Goal: Transaction & Acquisition: Book appointment/travel/reservation

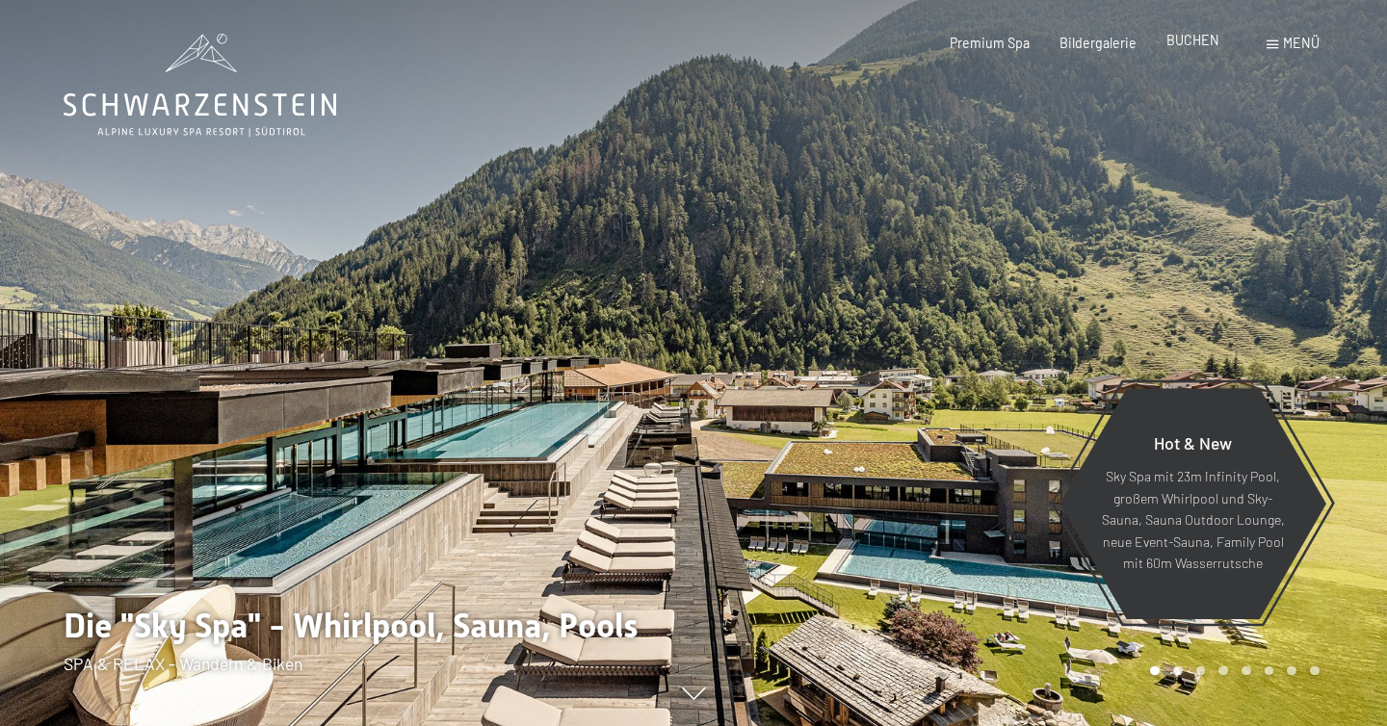
click at [1204, 44] on span "BUCHEN" at bounding box center [1193, 40] width 53 height 16
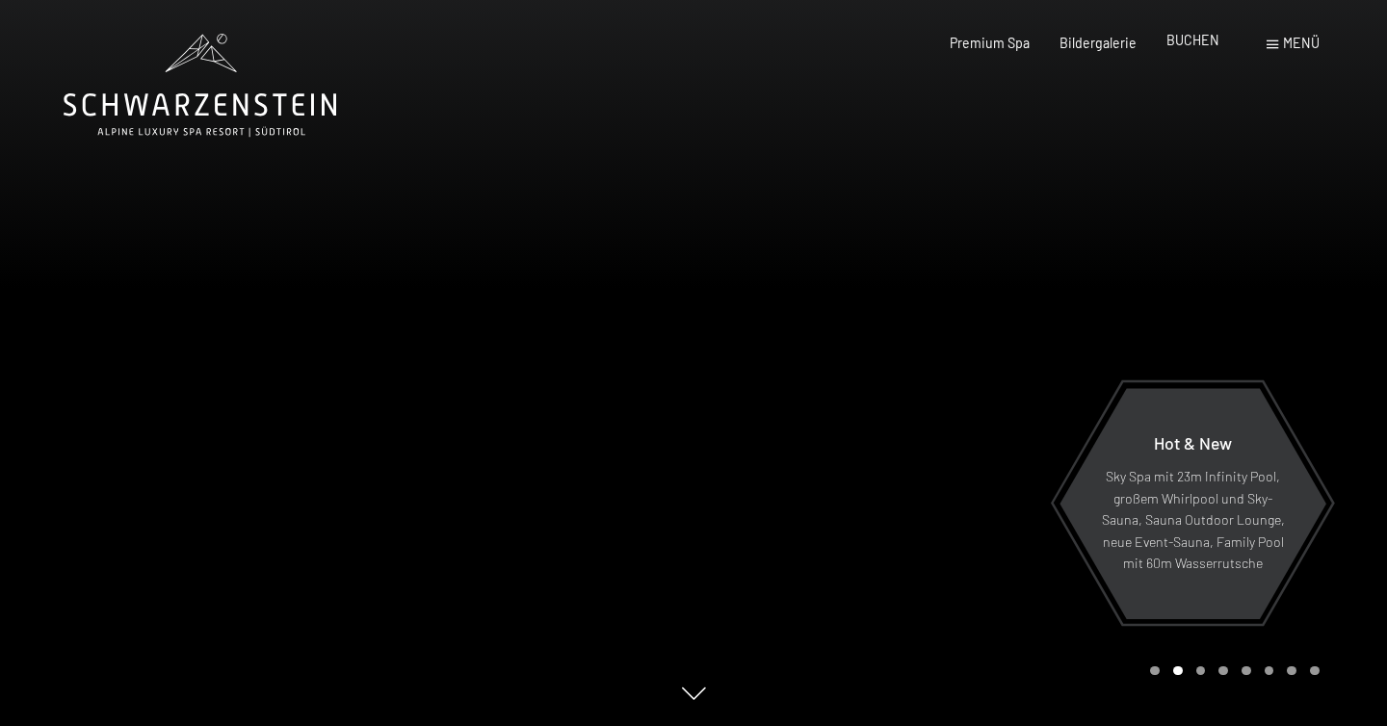
click at [1202, 41] on span "BUCHEN" at bounding box center [1193, 40] width 53 height 16
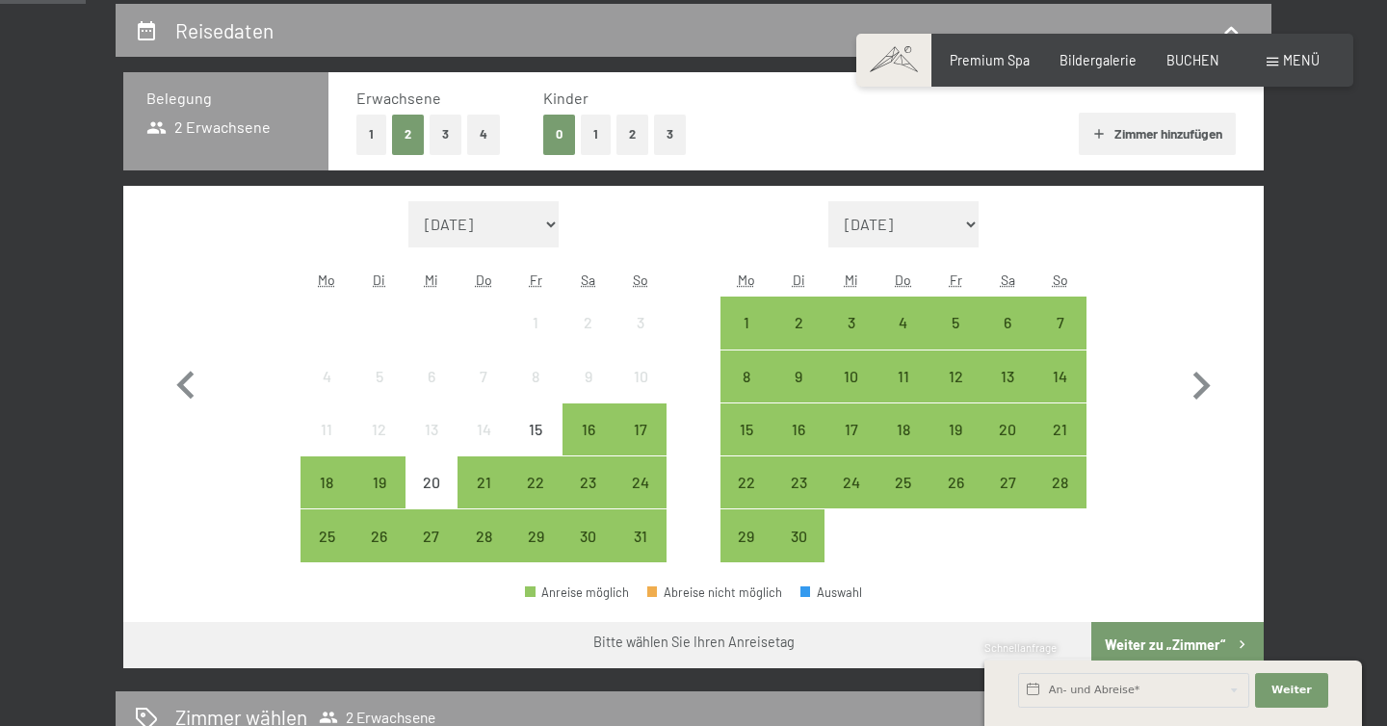
scroll to position [402, 0]
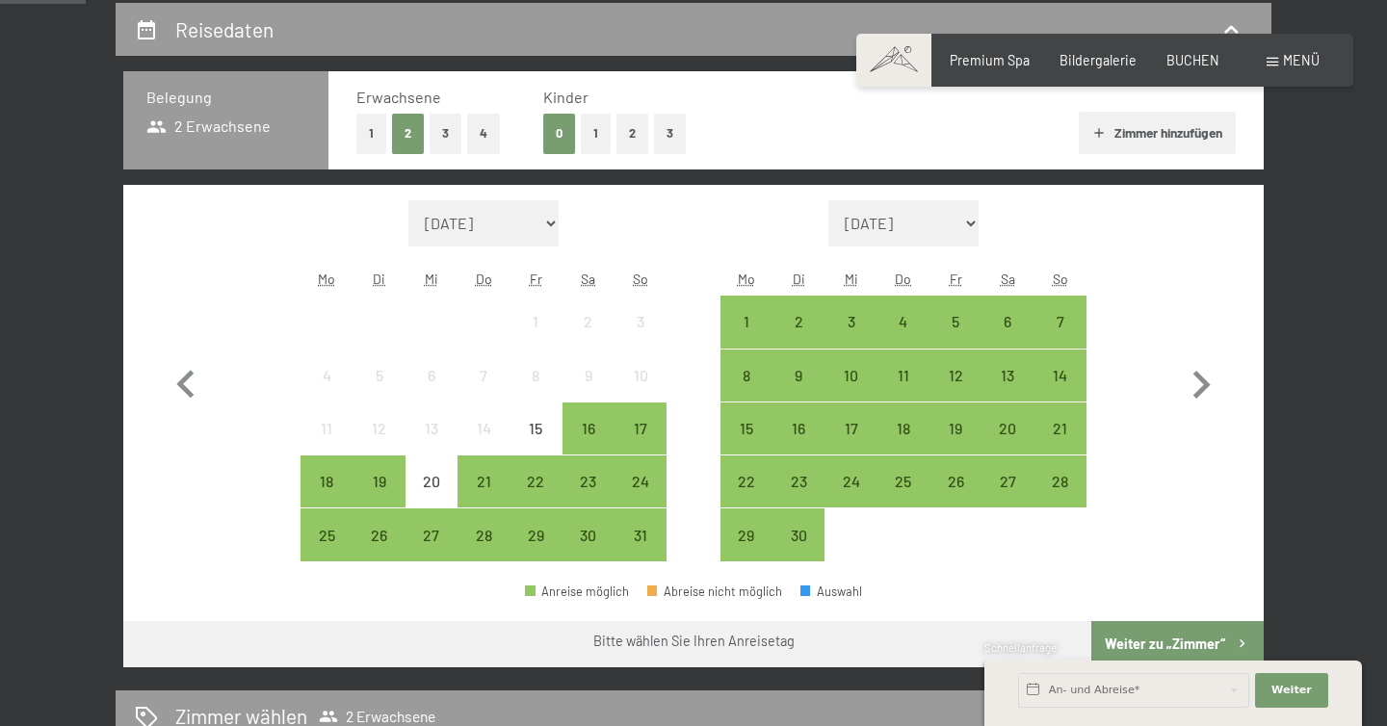
click at [377, 125] on button "1" at bounding box center [371, 133] width 30 height 39
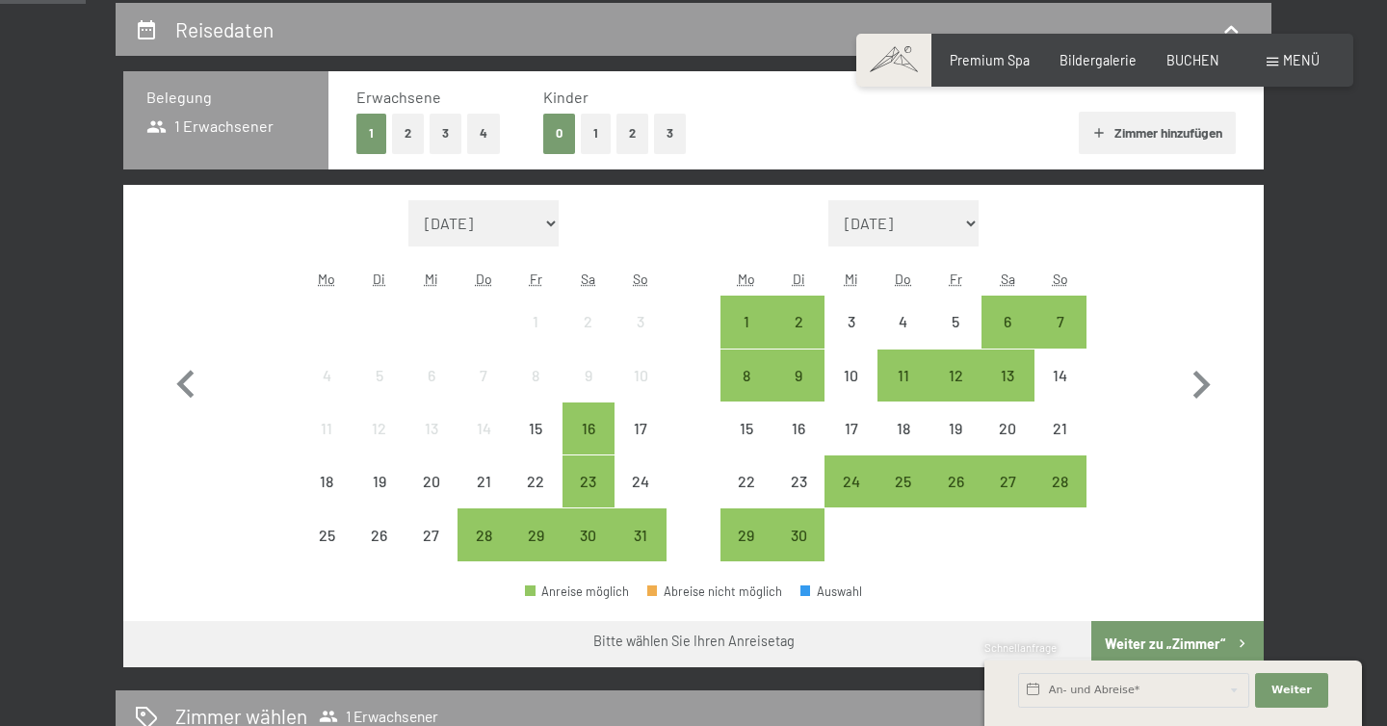
click at [591, 136] on button "1" at bounding box center [596, 133] width 30 height 39
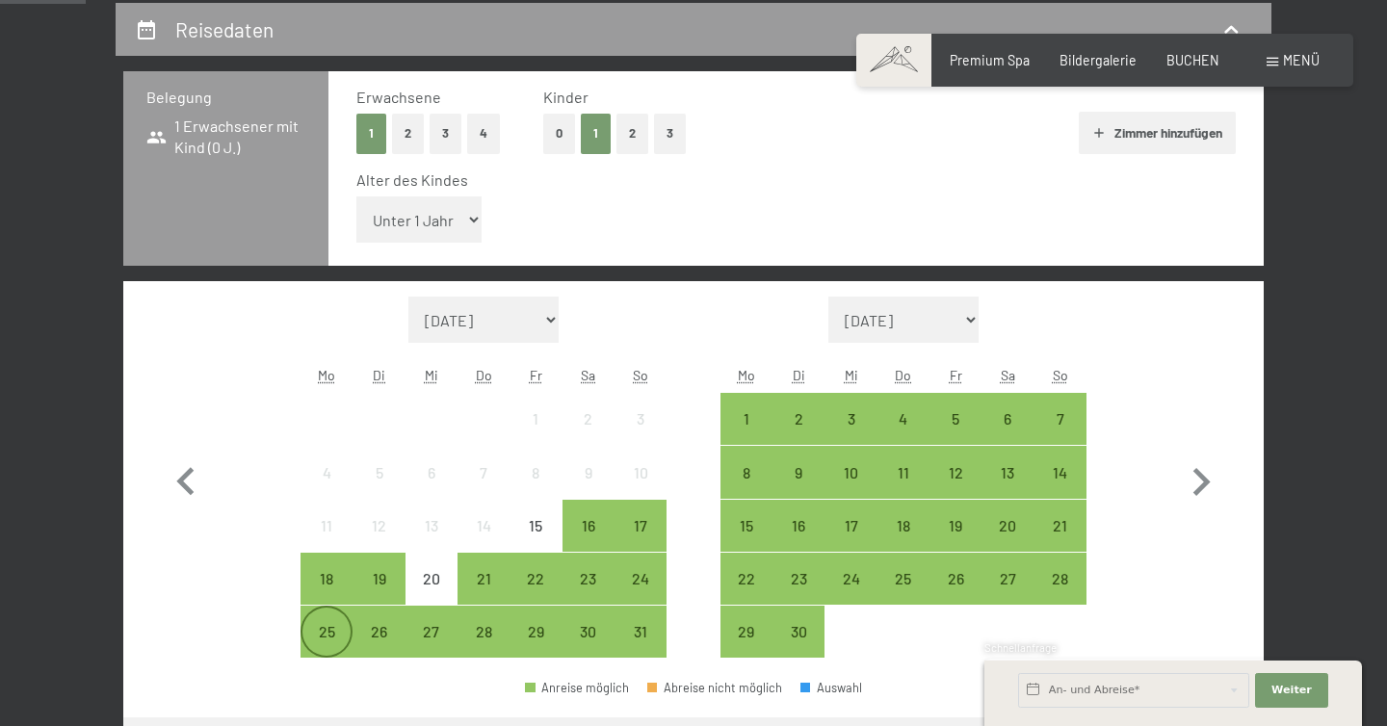
click at [320, 621] on div "25" at bounding box center [326, 632] width 48 height 48
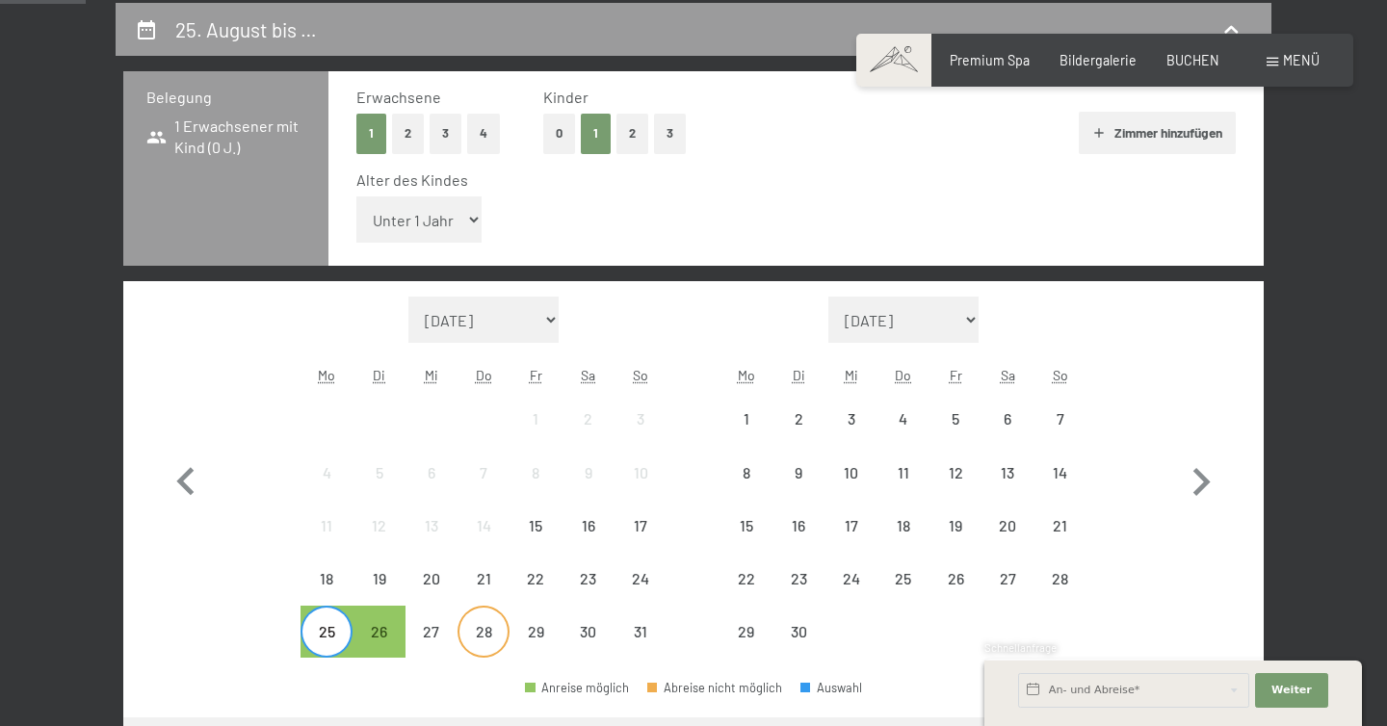
click at [485, 631] on div "28" at bounding box center [483, 648] width 48 height 48
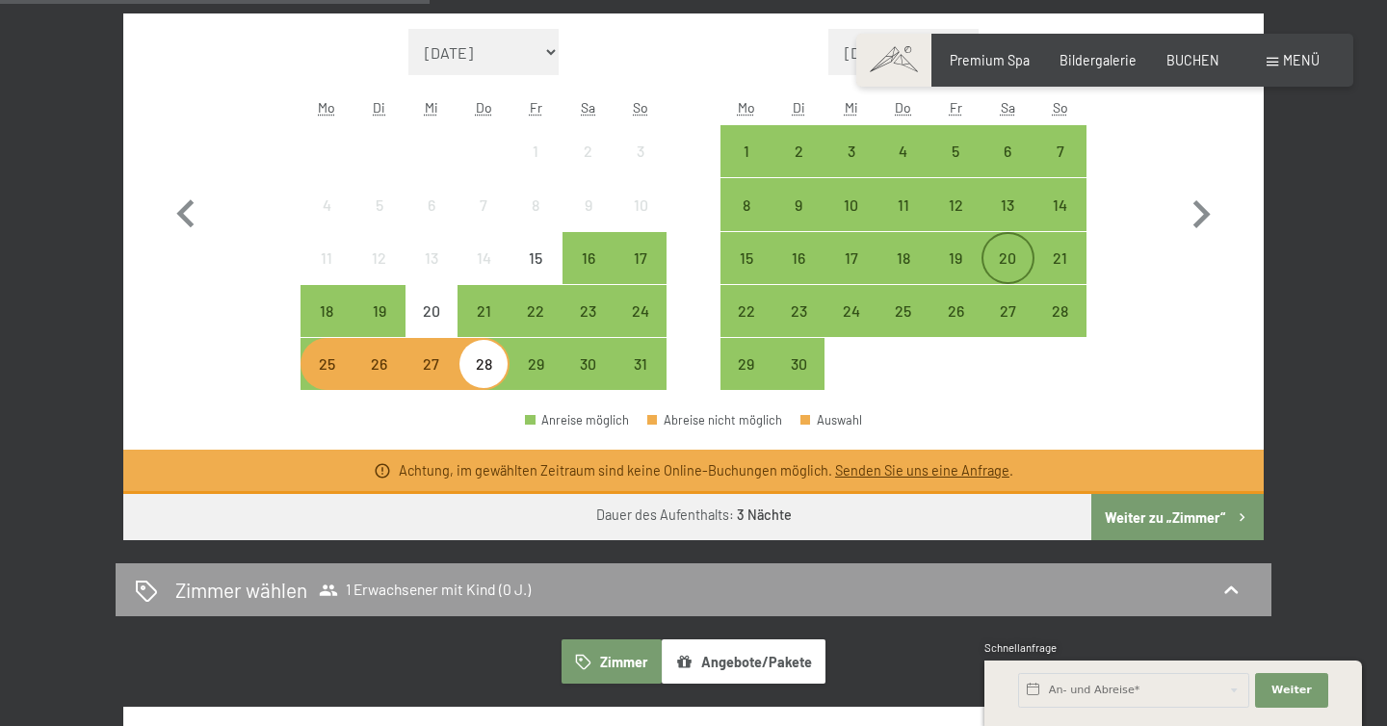
scroll to position [674, 0]
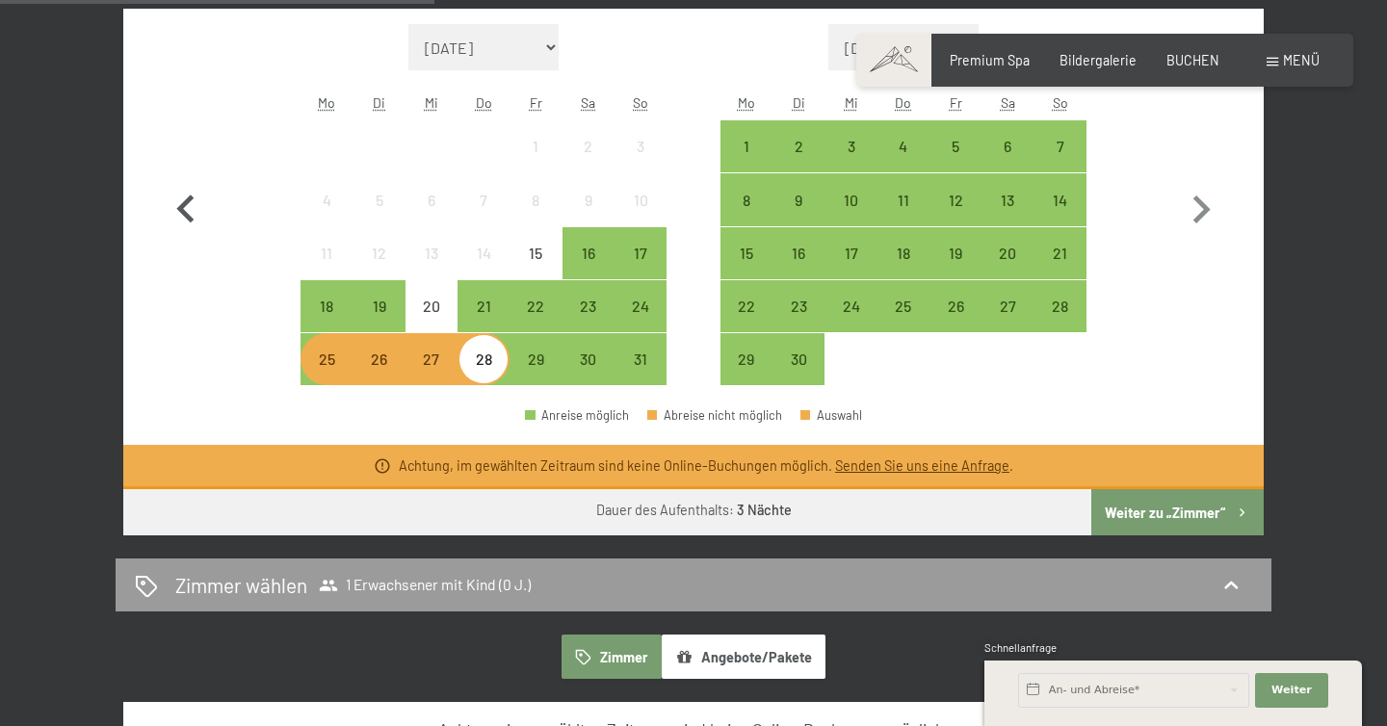
click at [187, 299] on button "button" at bounding box center [186, 205] width 56 height 362
click at [189, 215] on icon "button" at bounding box center [184, 209] width 17 height 28
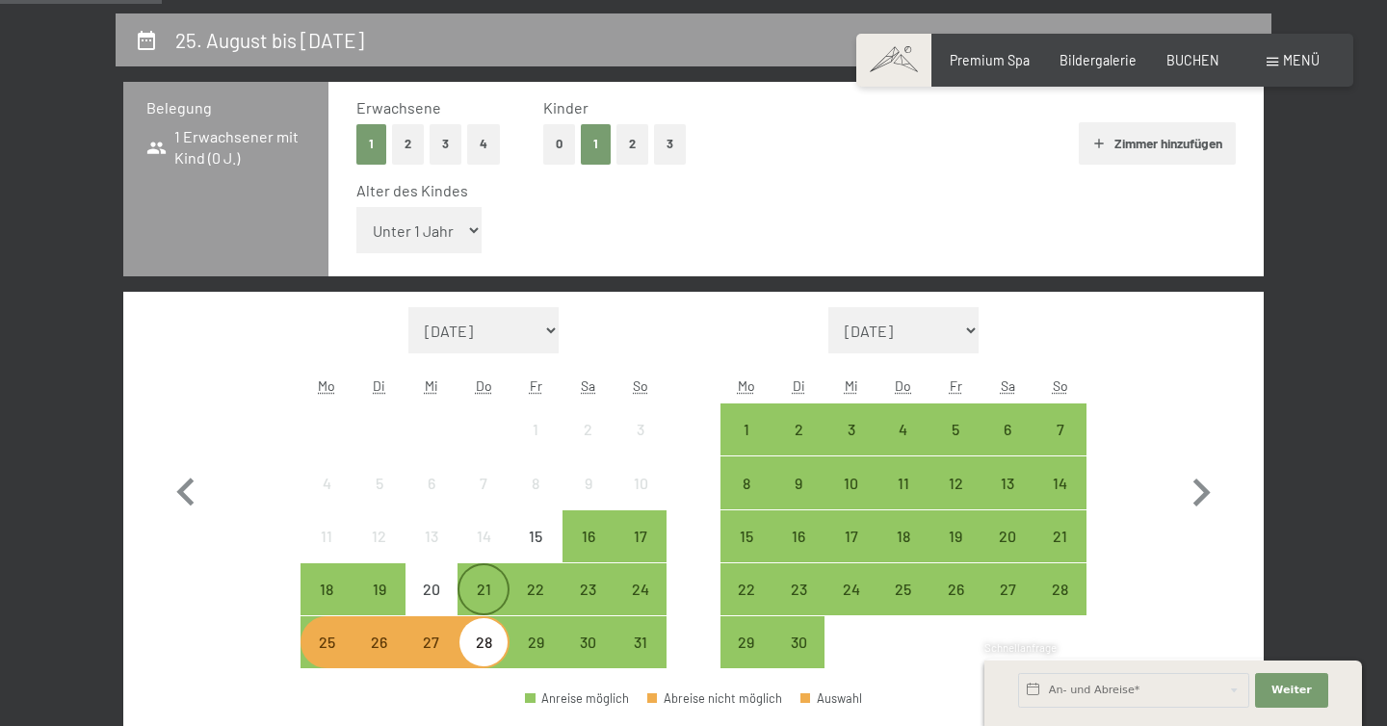
scroll to position [0, 0]
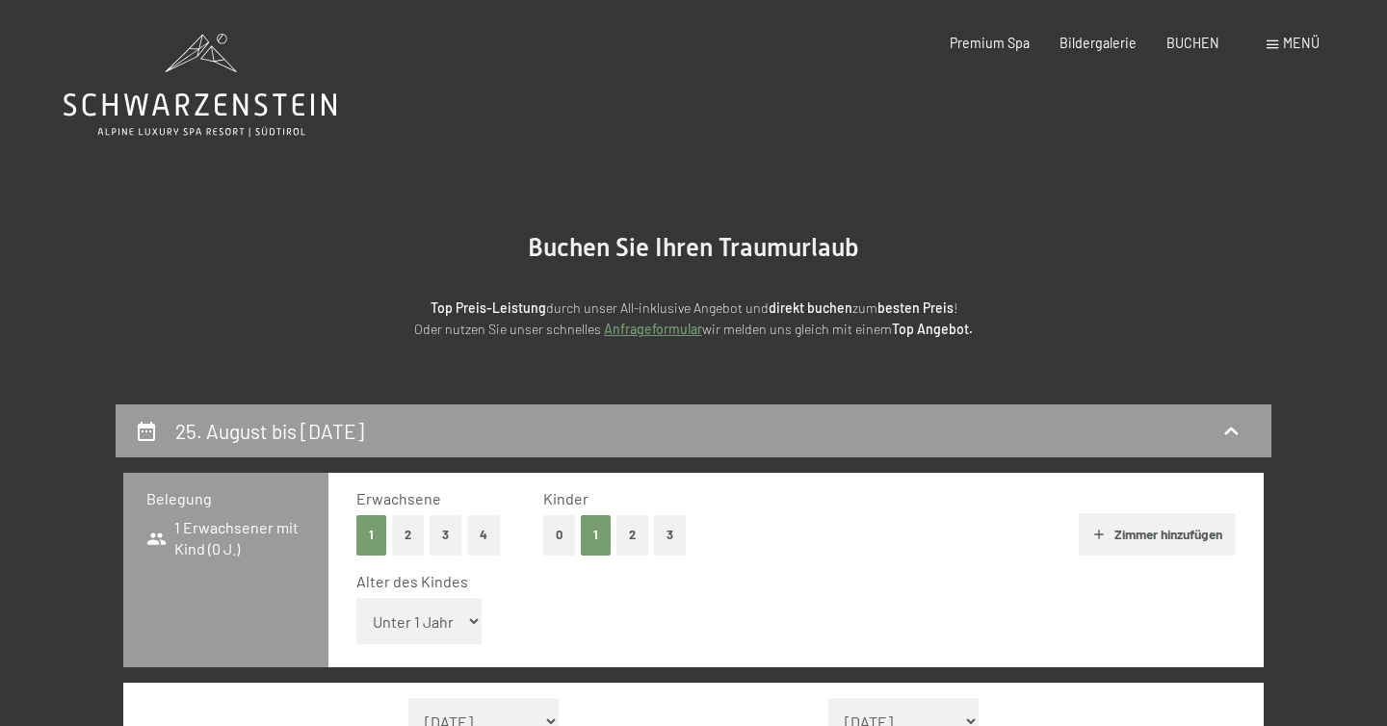
click at [471, 622] on select "Unter 1 Jahr 1 Jahr 2 Jahre 3 Jahre 4 Jahre 5 Jahre 6 Jahre 7 Jahre 8 Jahre 9 J…" at bounding box center [418, 621] width 125 height 46
select select "11"
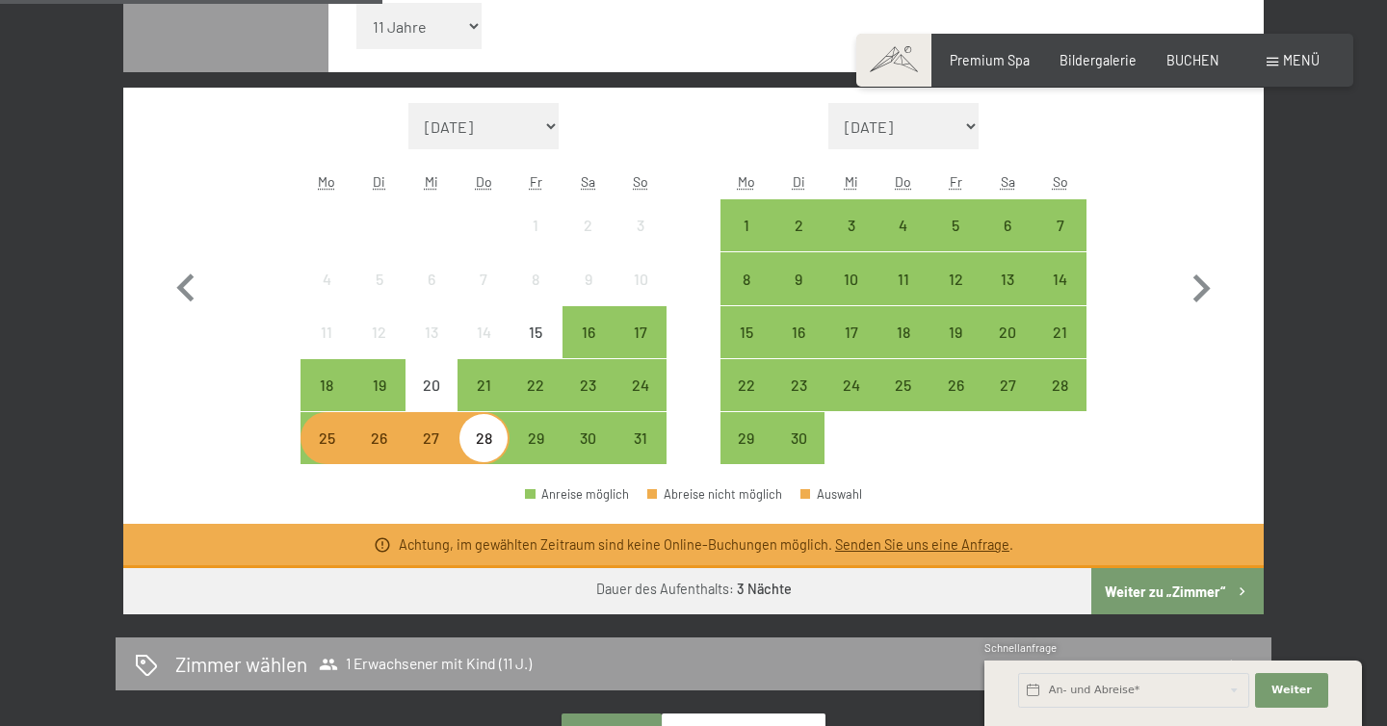
scroll to position [596, 0]
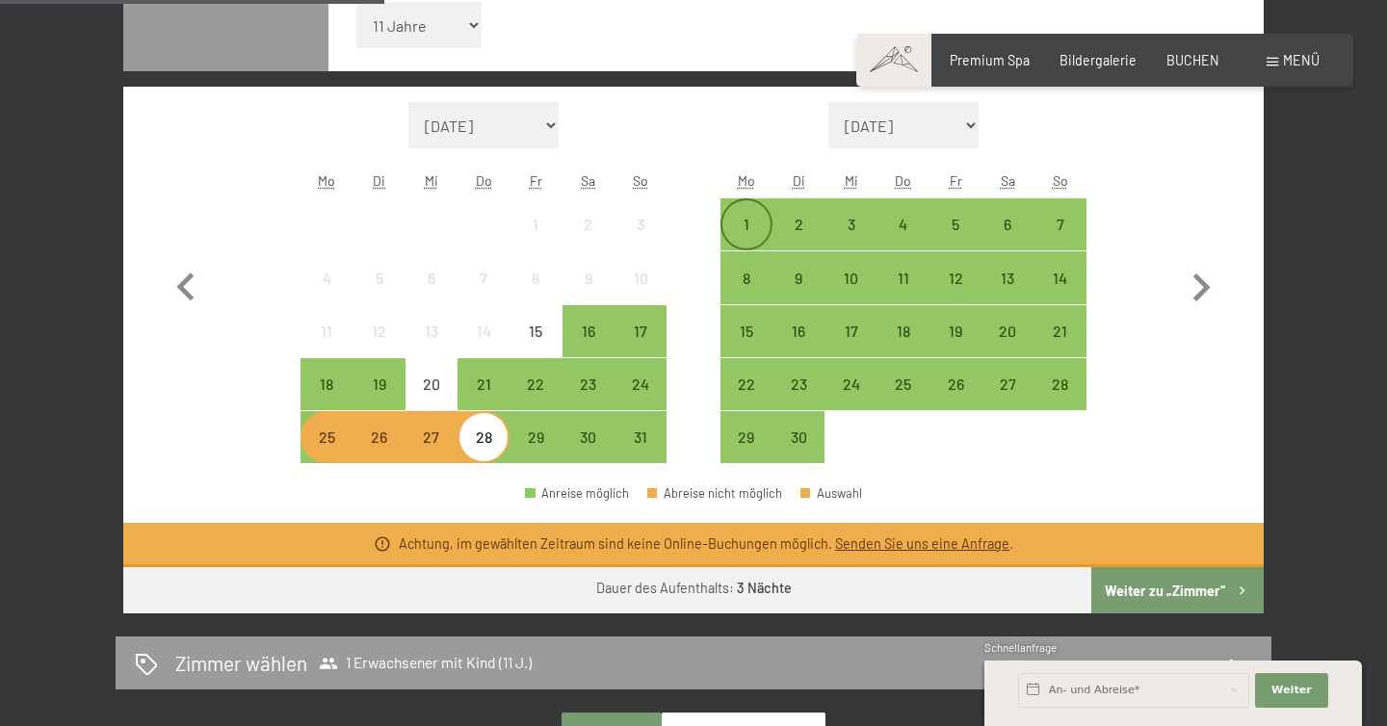
click at [749, 222] on div "1" at bounding box center [746, 241] width 48 height 48
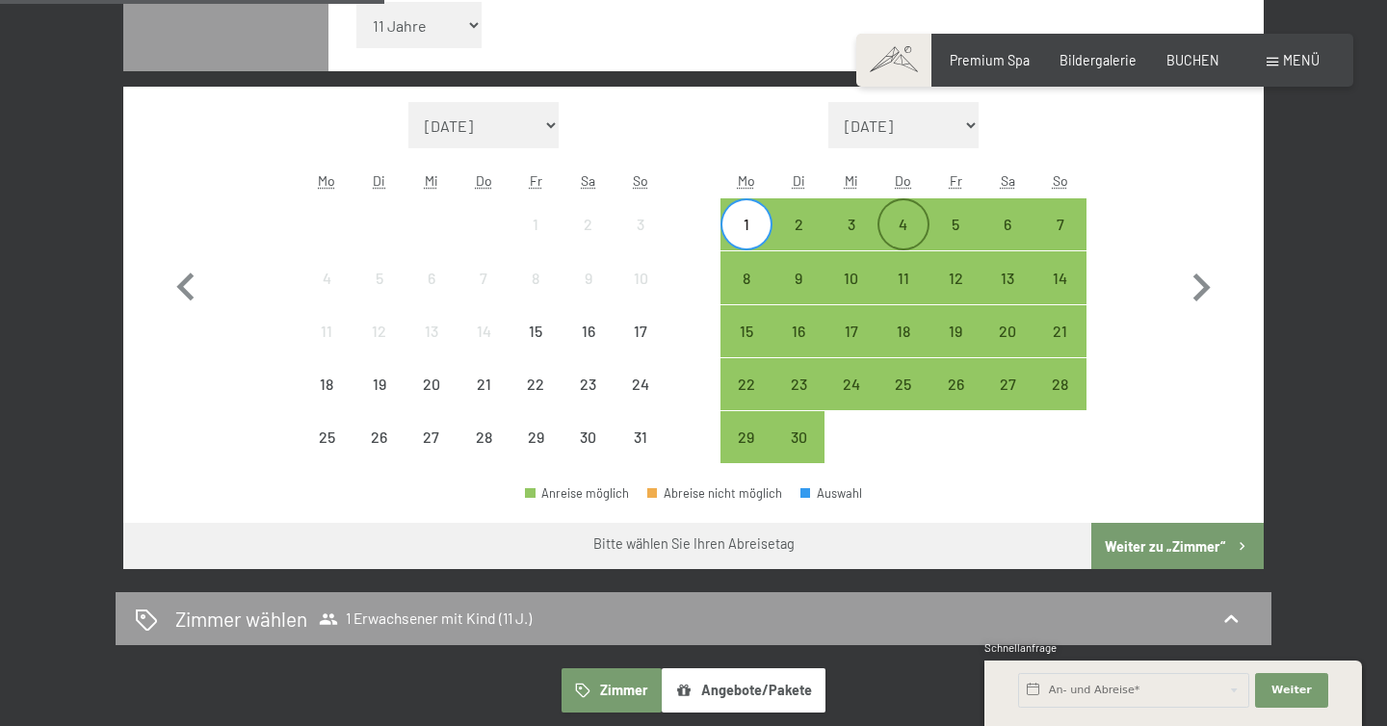
click at [890, 222] on div "4" at bounding box center [903, 241] width 48 height 48
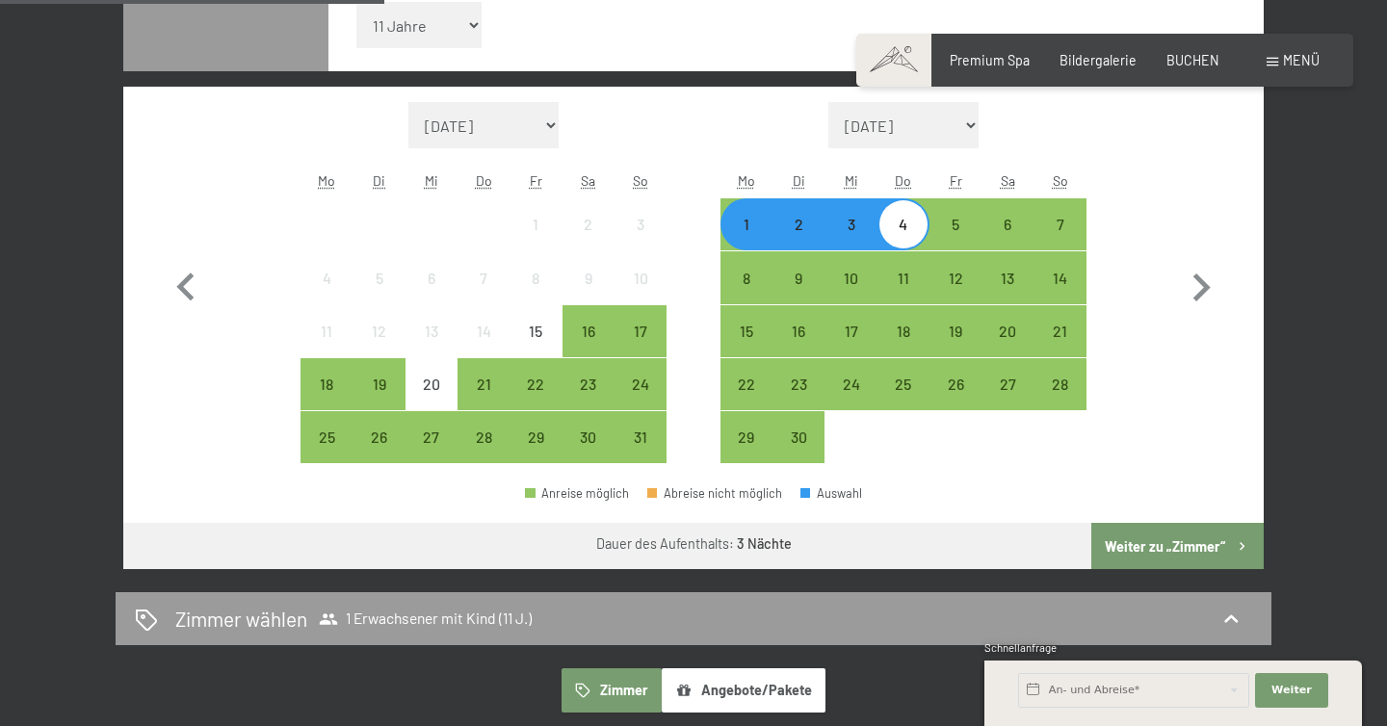
click at [1157, 533] on button "Weiter zu „Zimmer“" at bounding box center [1177, 546] width 172 height 46
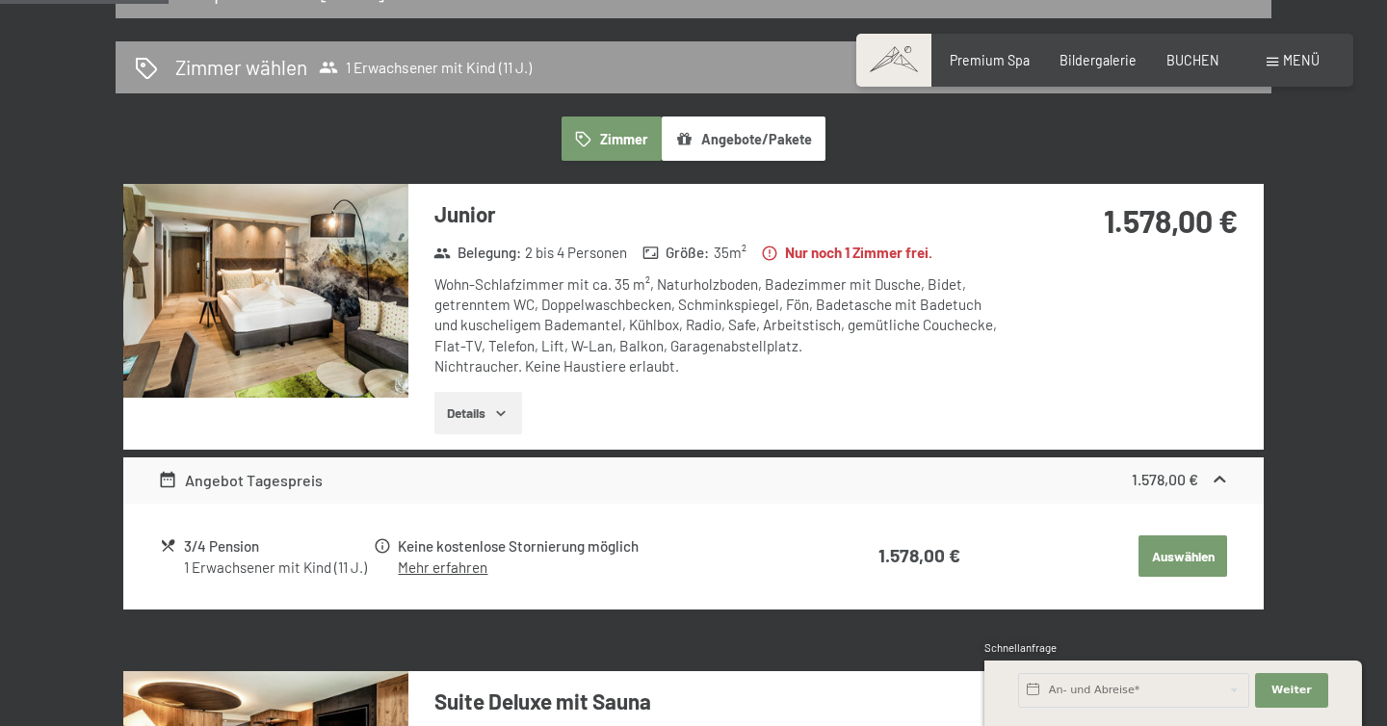
scroll to position [442, 0]
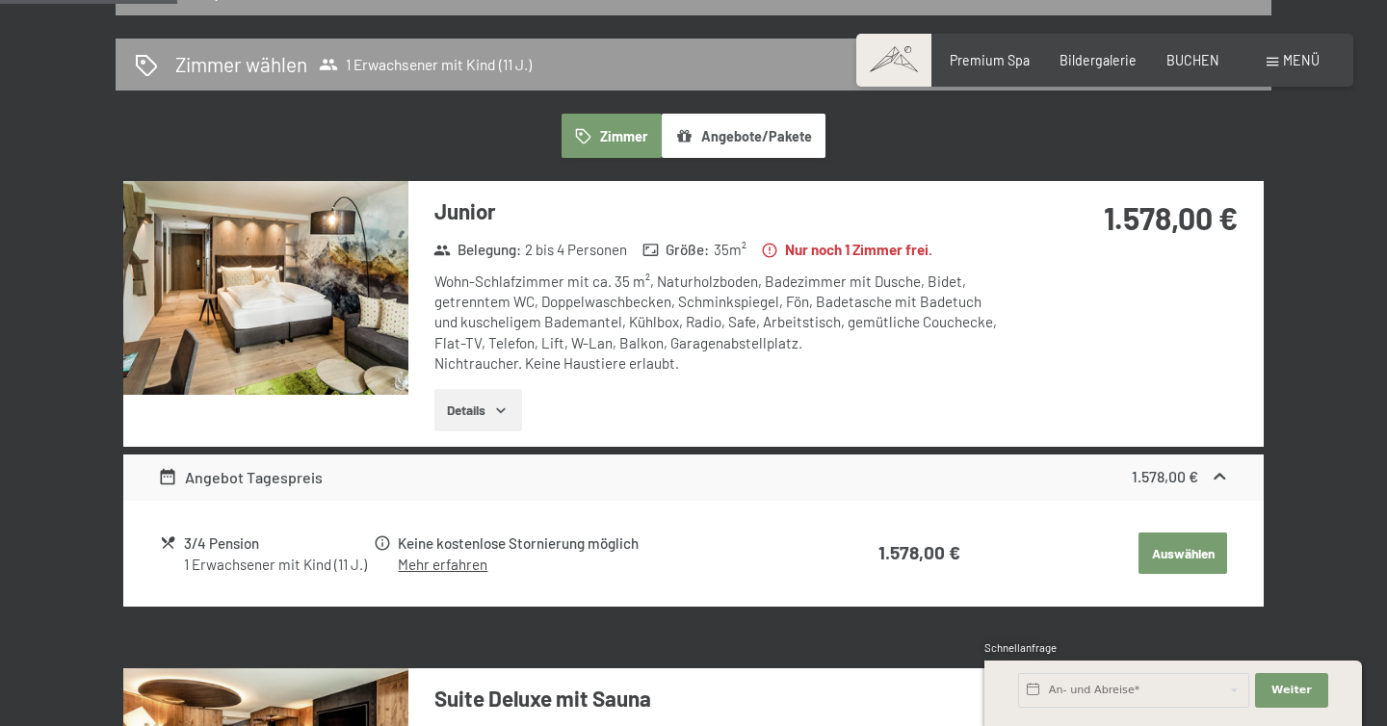
click at [334, 290] on img at bounding box center [265, 288] width 285 height 214
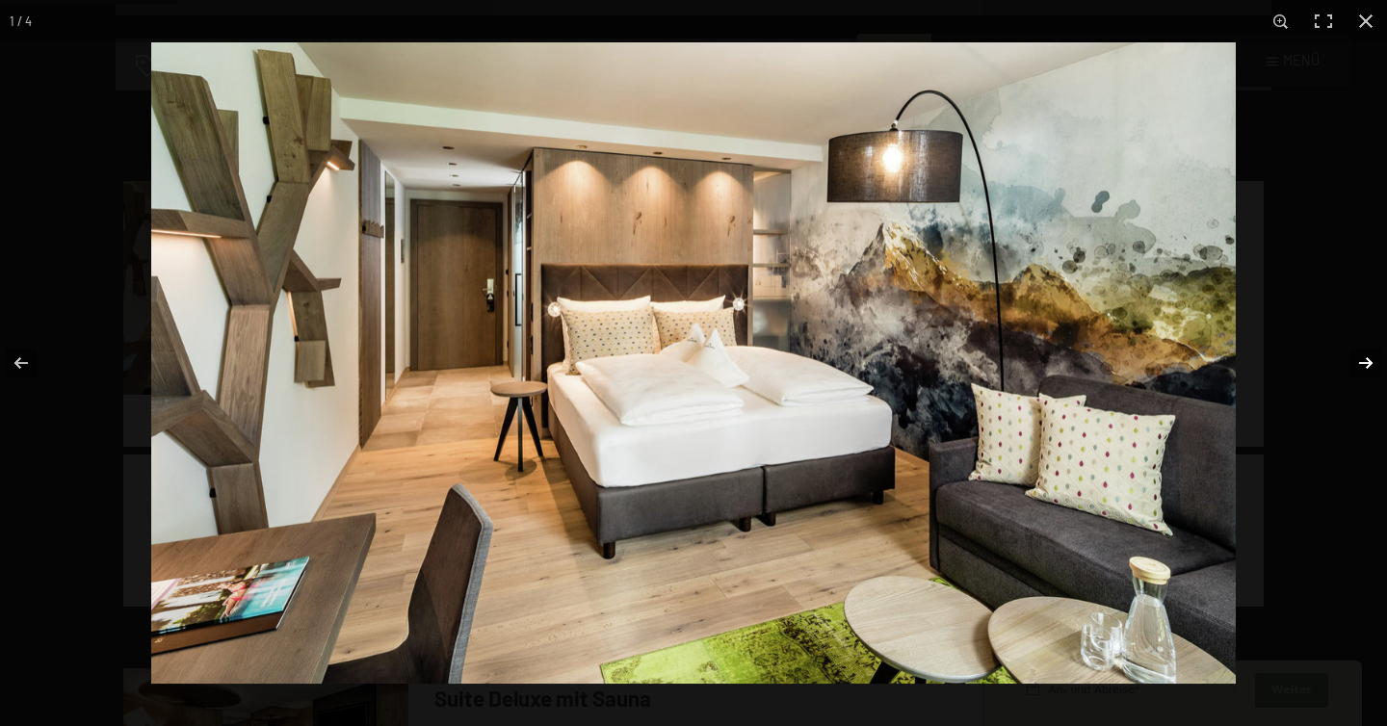
click at [1364, 364] on button "button" at bounding box center [1353, 363] width 67 height 96
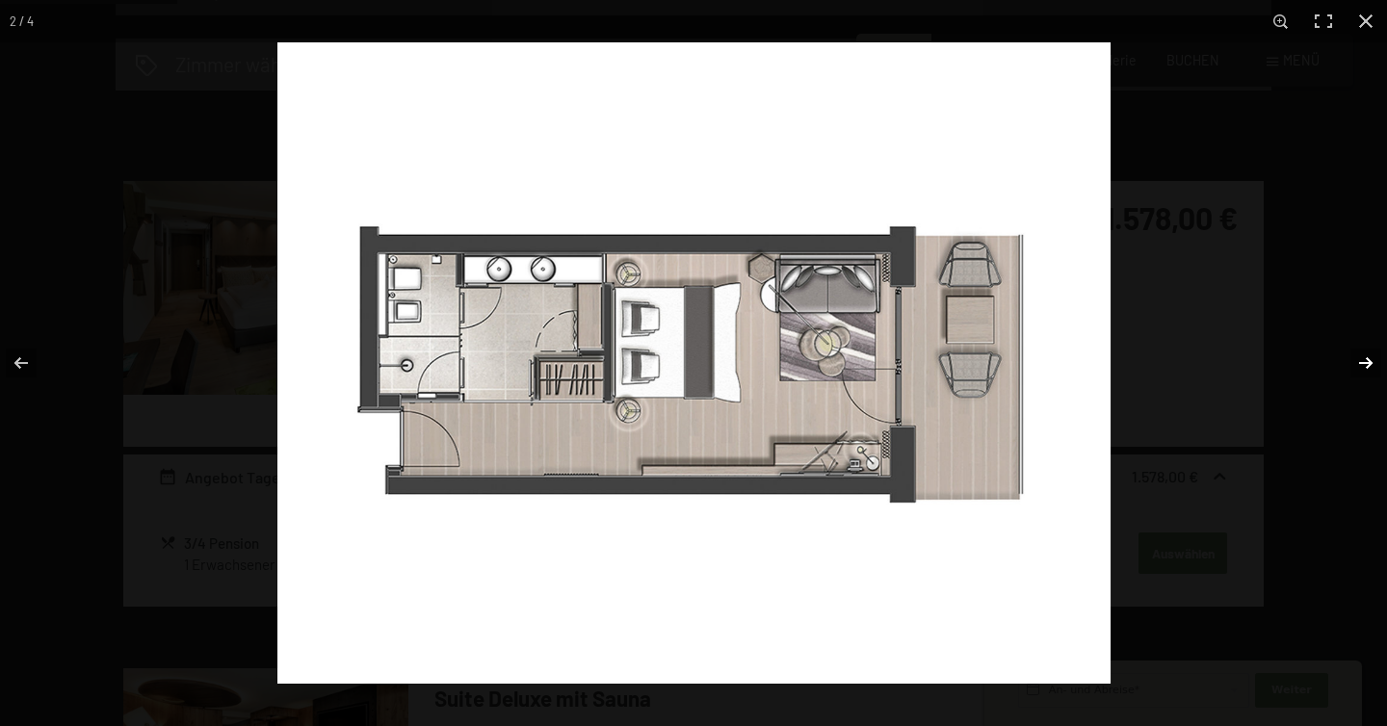
click at [1364, 364] on button "button" at bounding box center [1353, 363] width 67 height 96
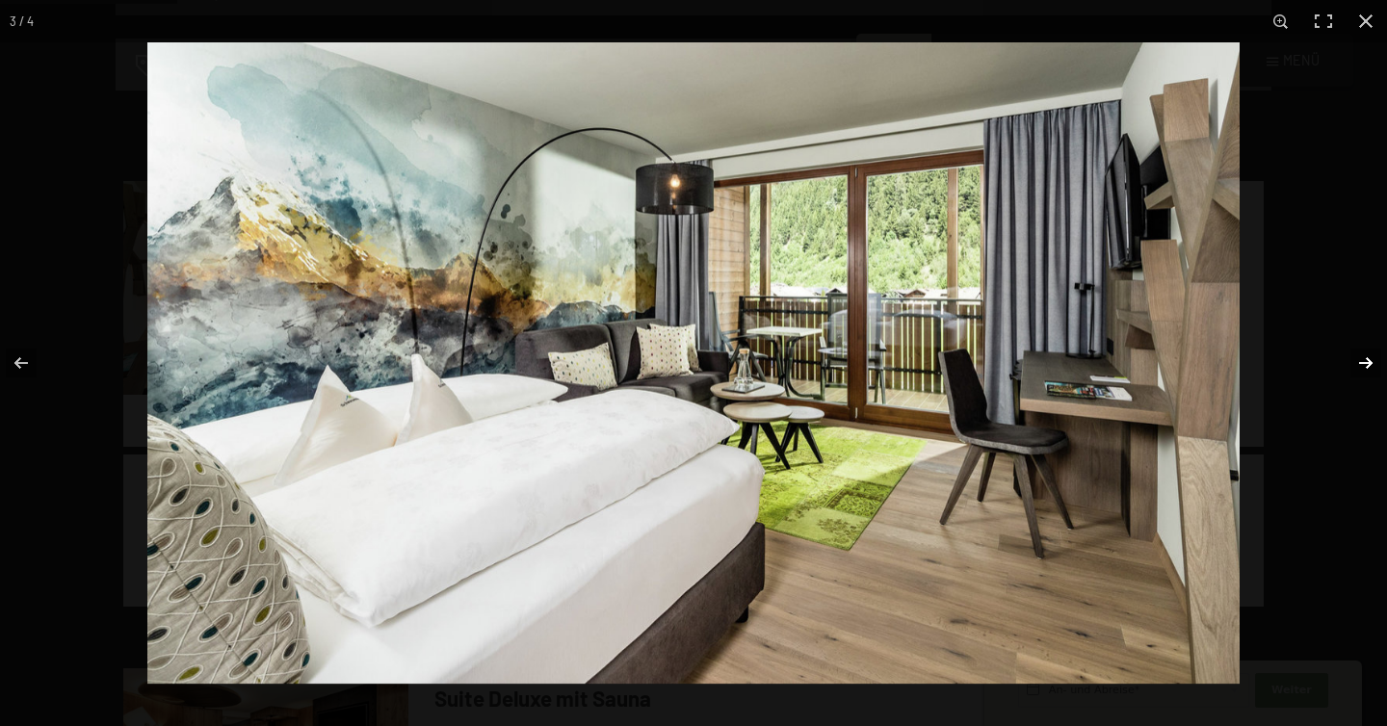
click at [1364, 364] on button "button" at bounding box center [1353, 363] width 67 height 96
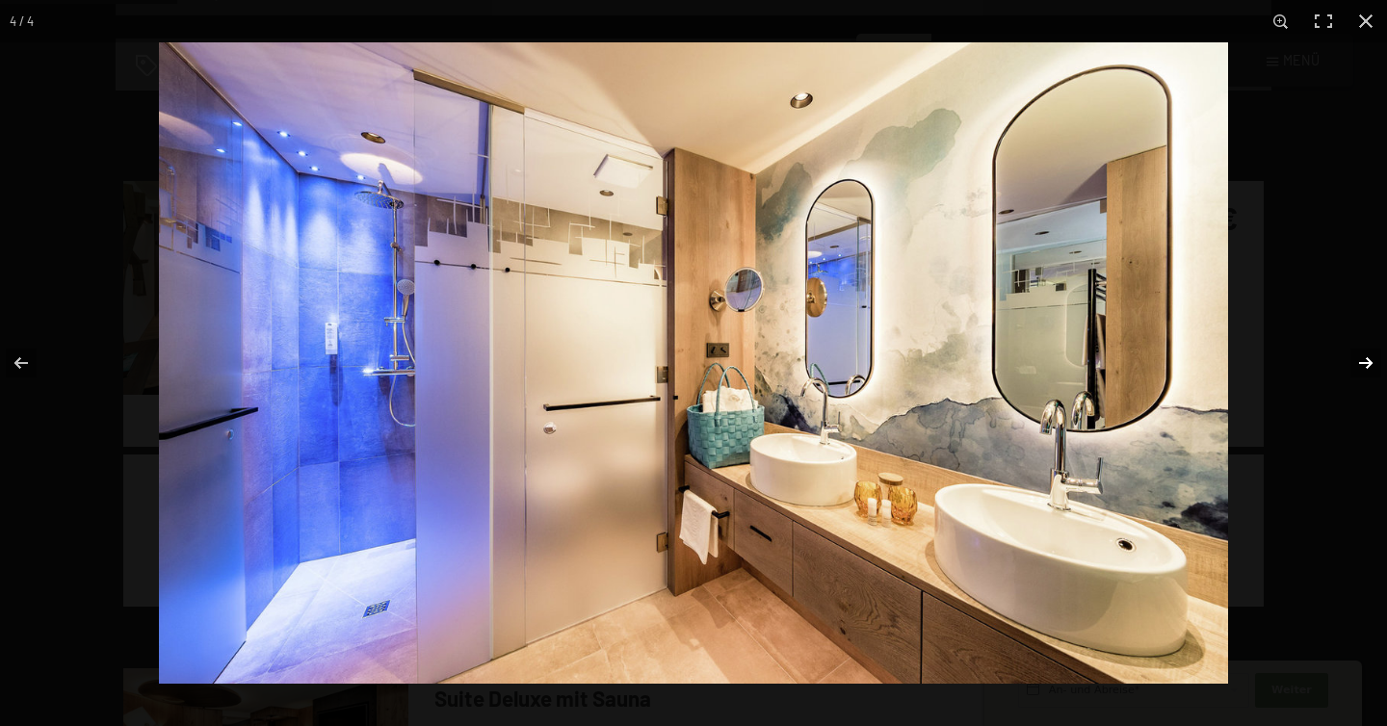
click at [1364, 364] on button "button" at bounding box center [1353, 363] width 67 height 96
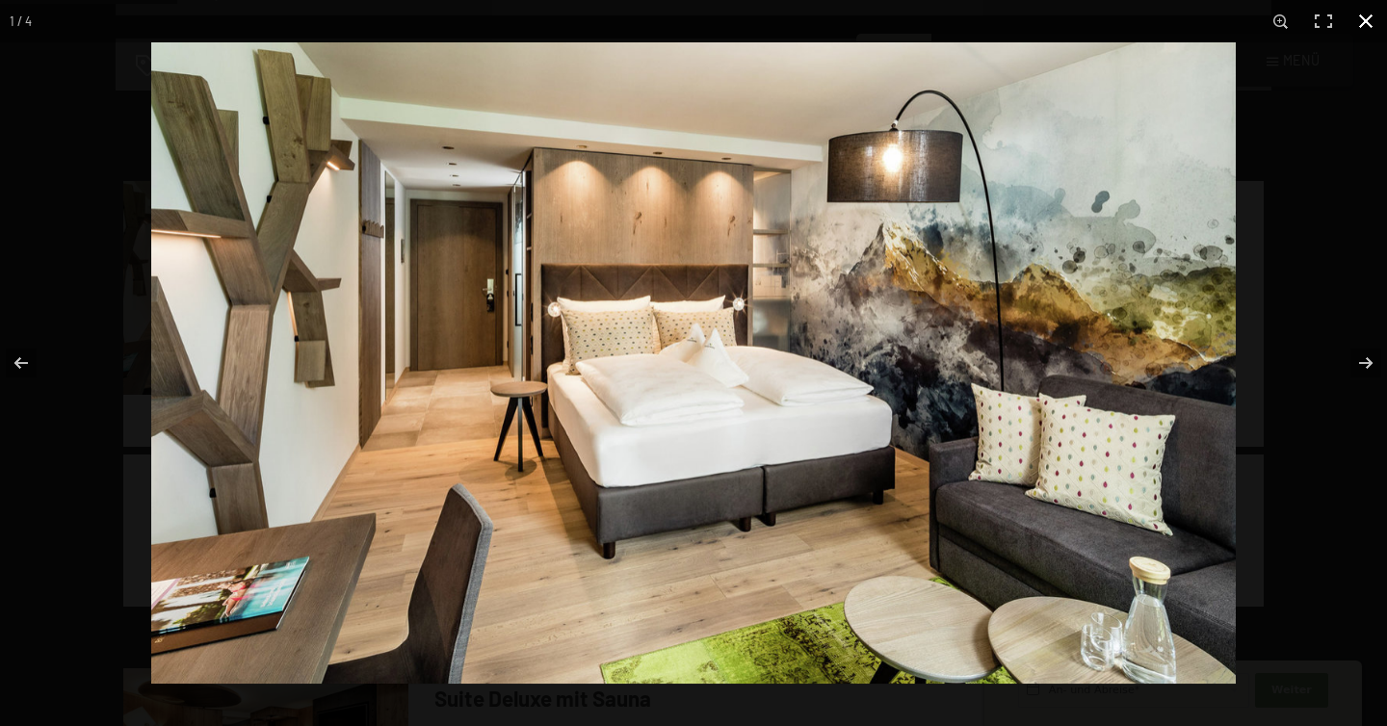
click at [1364, 23] on button "button" at bounding box center [1366, 21] width 42 height 42
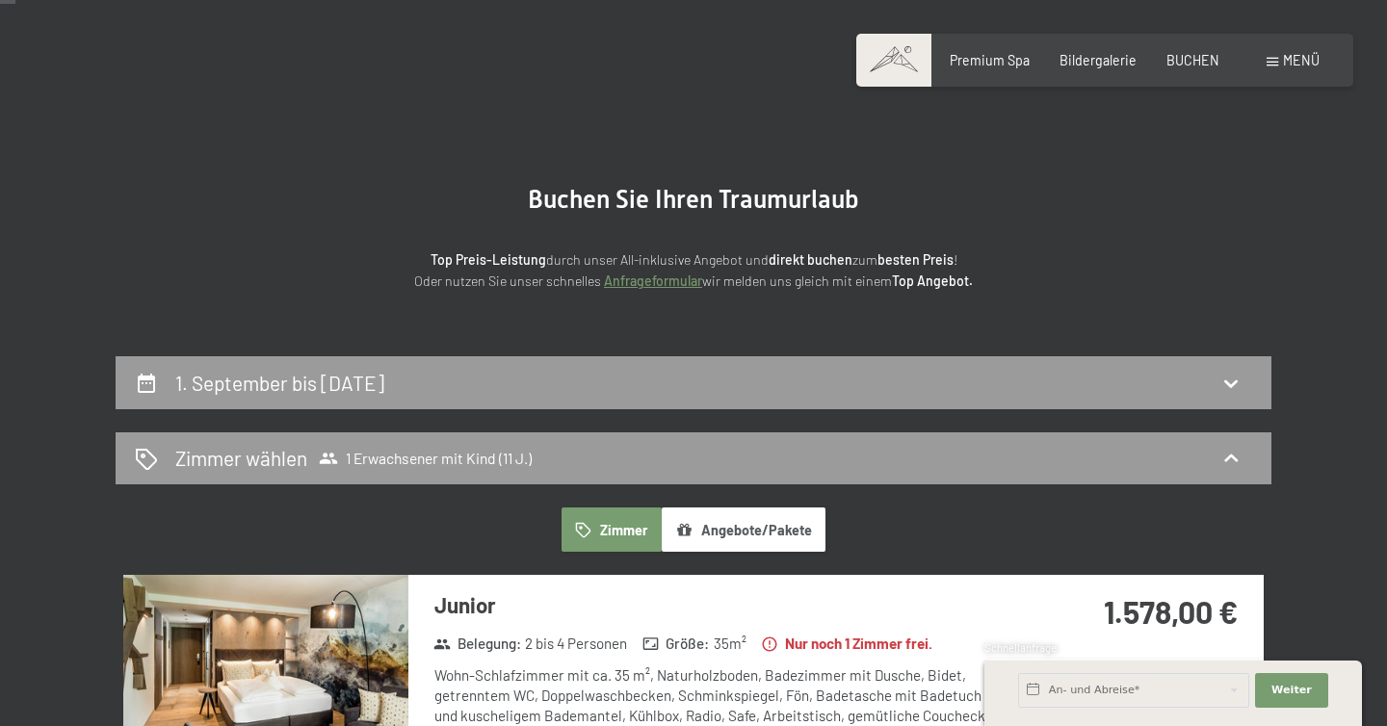
scroll to position [0, 0]
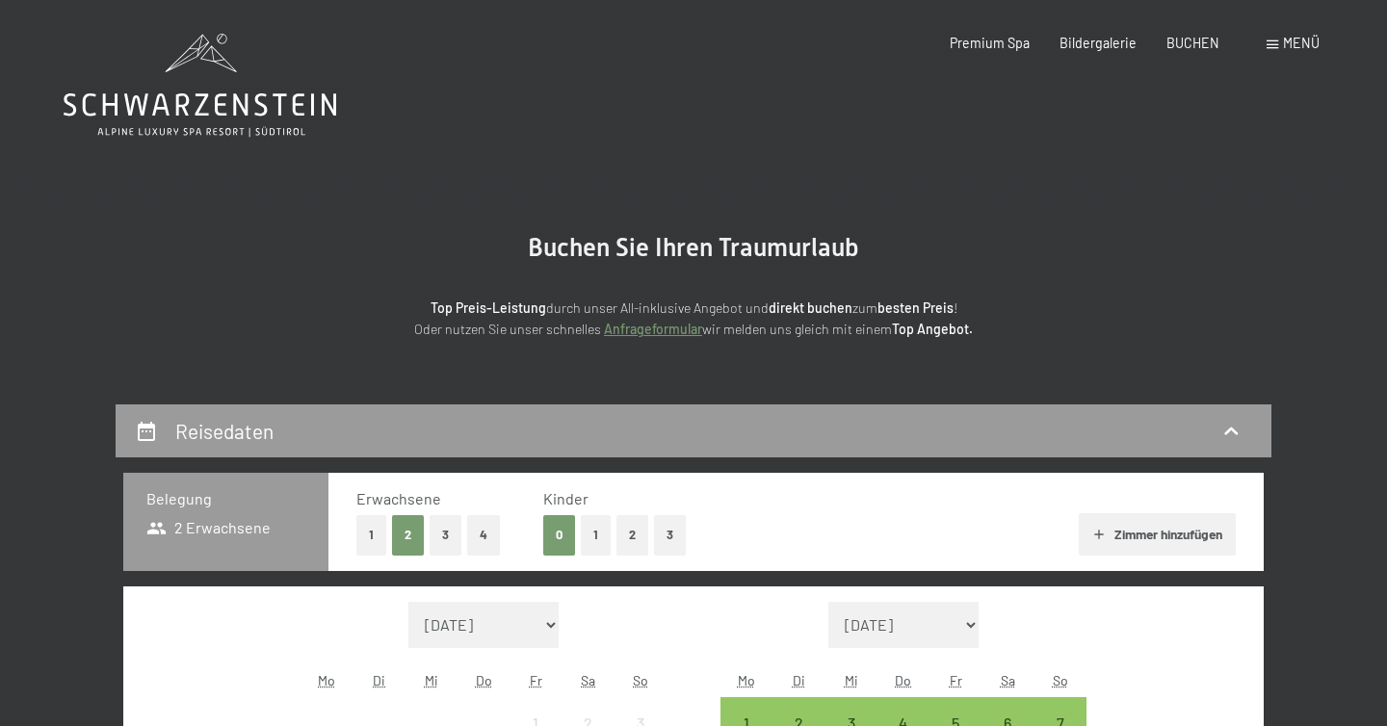
click at [596, 535] on button "1" at bounding box center [596, 534] width 30 height 39
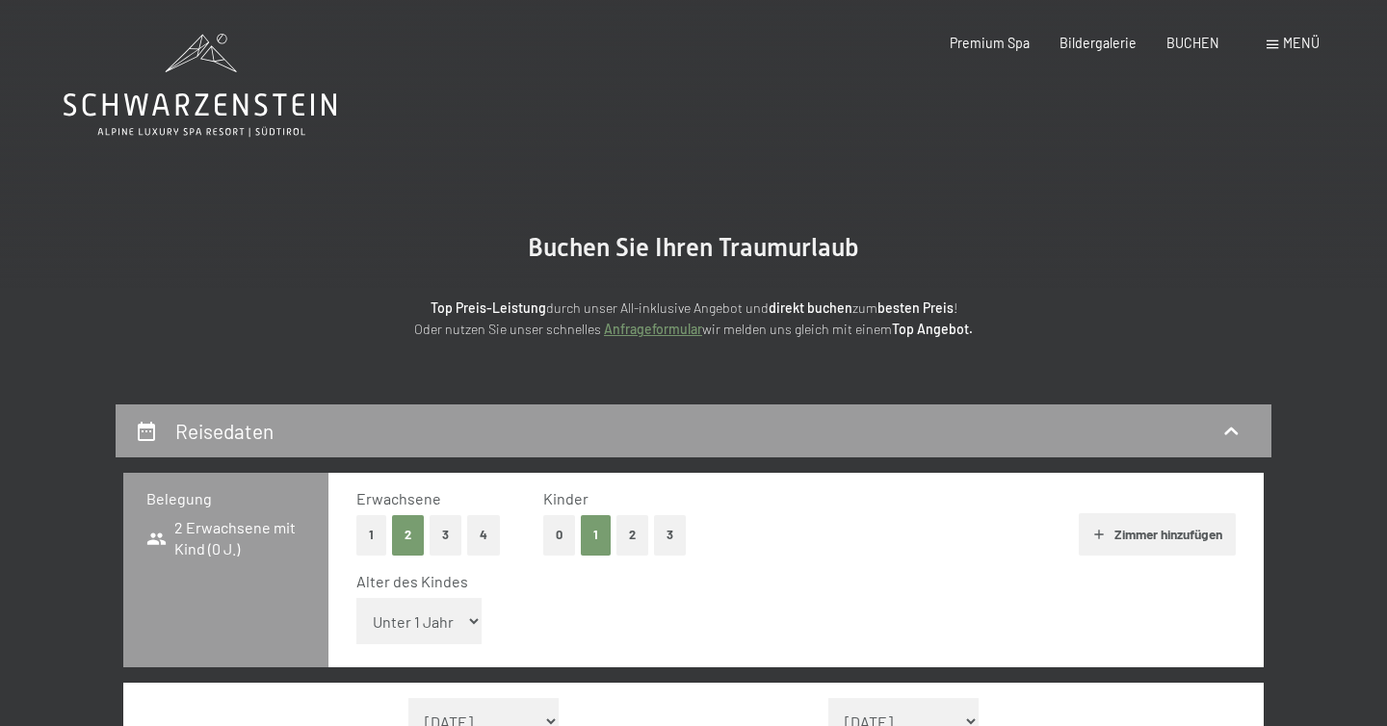
click at [474, 626] on select "Unter 1 Jahr 1 Jahr 2 Jahre 3 Jahre 4 Jahre 5 Jahre 6 Jahre 7 Jahre 8 Jahre 9 J…" at bounding box center [418, 621] width 125 height 46
select select "11"
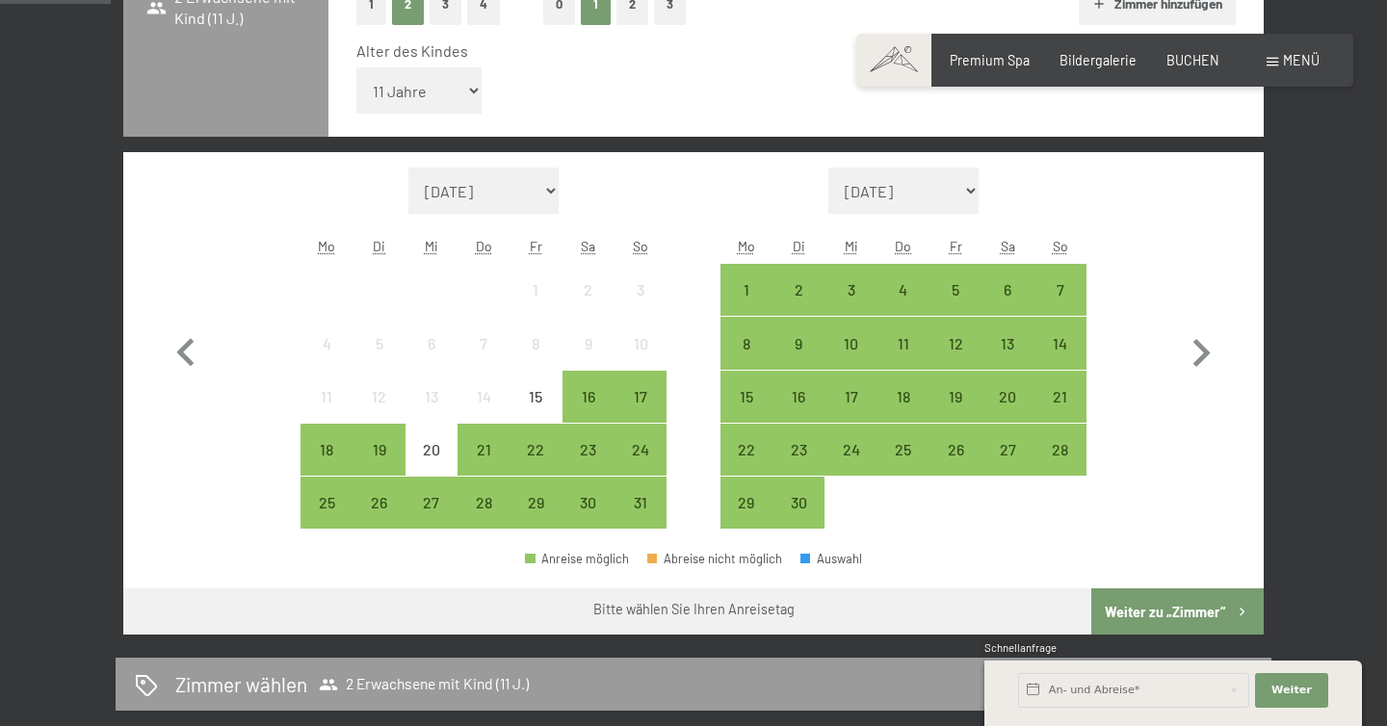
scroll to position [532, 0]
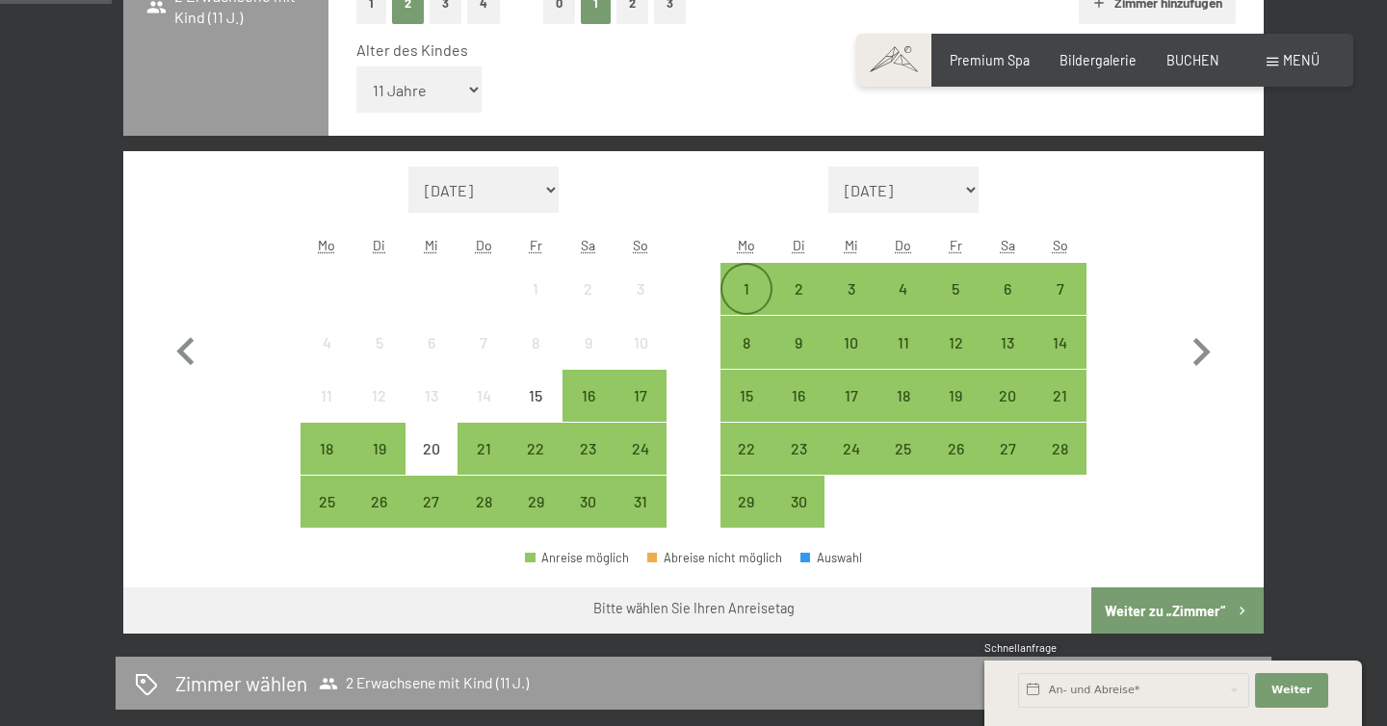
click at [751, 287] on div "1" at bounding box center [746, 305] width 48 height 48
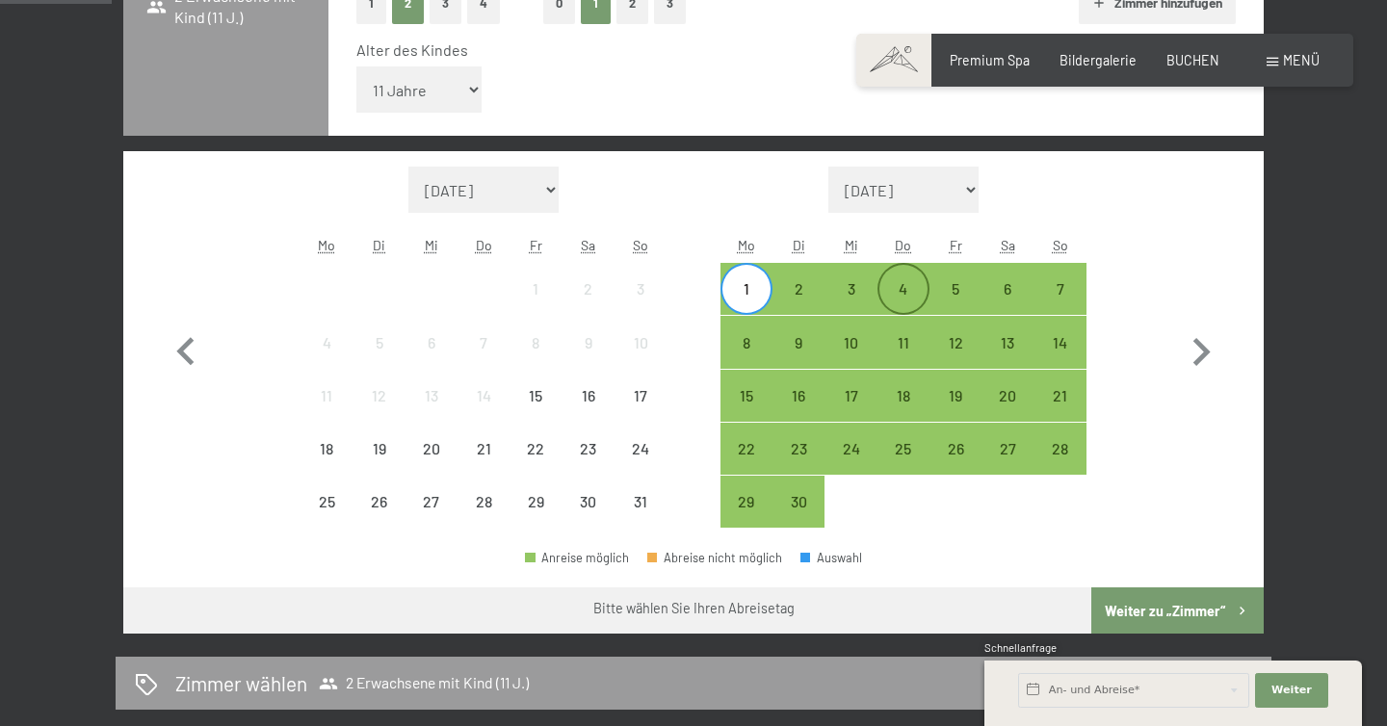
click at [900, 287] on div "4" at bounding box center [903, 305] width 48 height 48
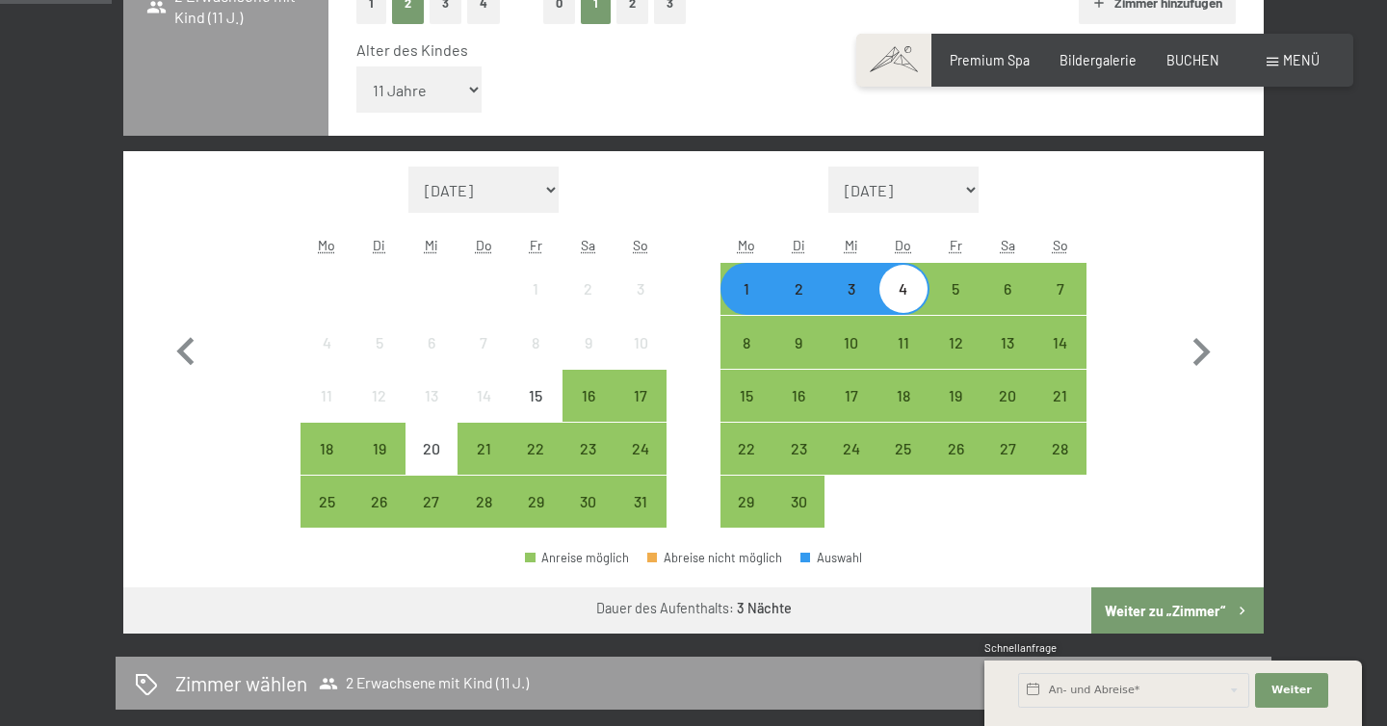
click at [1150, 619] on button "Weiter zu „Zimmer“" at bounding box center [1177, 611] width 172 height 46
